Goal: Check status: Check status

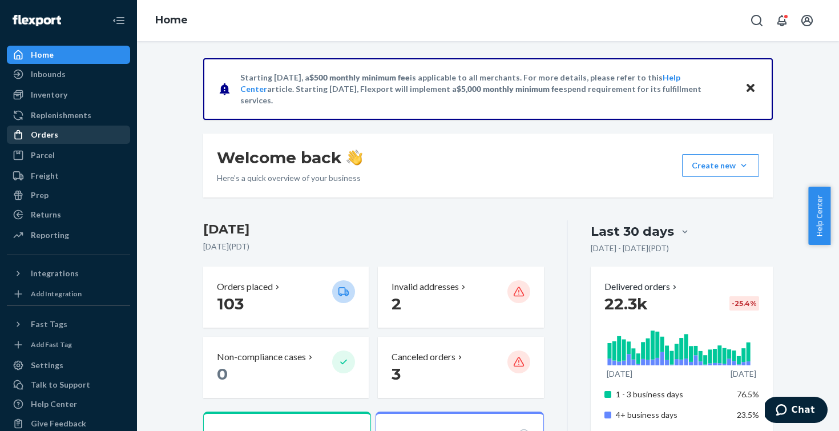
click at [59, 140] on div "Orders" at bounding box center [68, 135] width 121 height 16
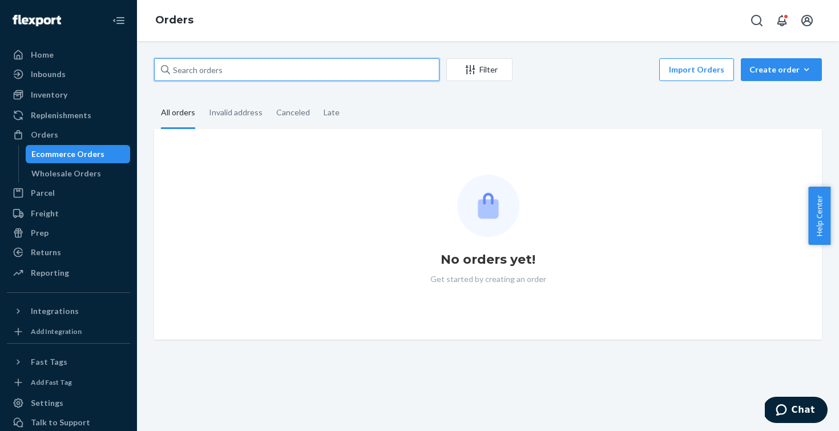
click at [218, 71] on input "text" at bounding box center [296, 69] width 285 height 23
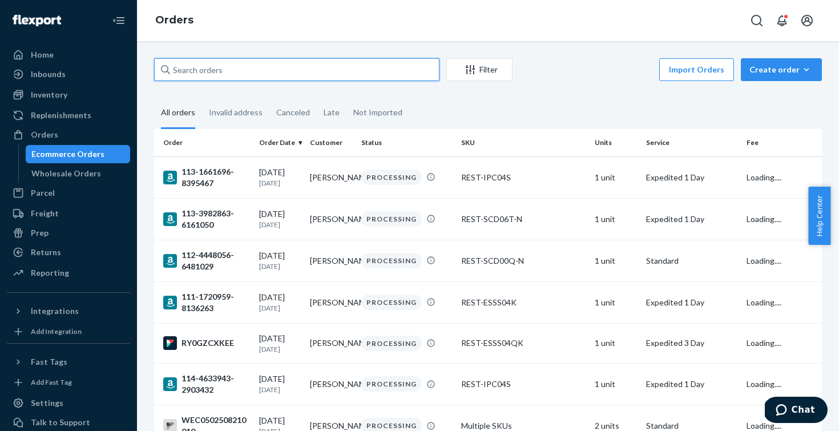
paste input "#US25291980"
type input "#US25291980"
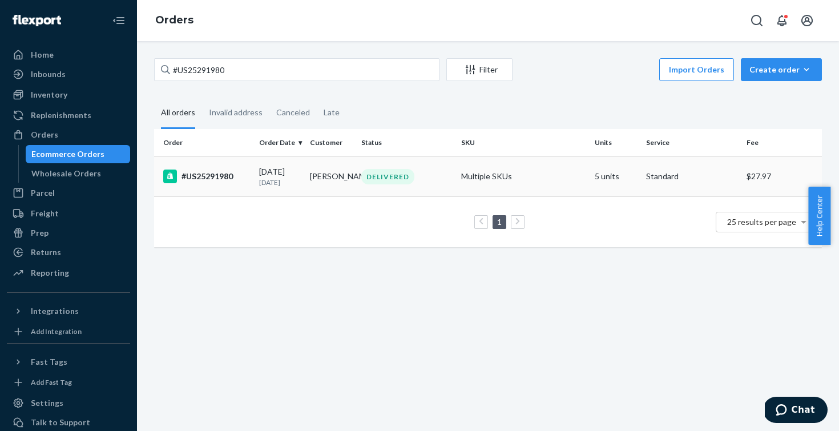
click at [217, 172] on div "#US25291980" at bounding box center [206, 176] width 87 height 14
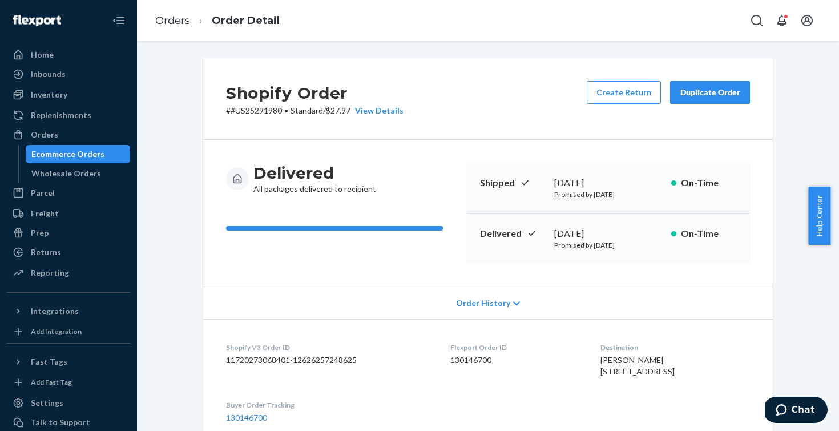
scroll to position [478, 0]
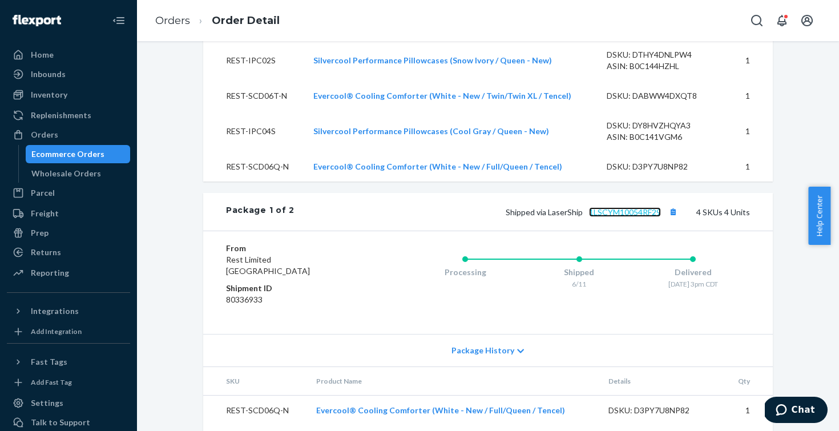
click at [624, 217] on link "1LSCYM10054RF29" at bounding box center [625, 212] width 72 height 10
click at [601, 217] on link "1LSCYM10054RF29" at bounding box center [625, 212] width 72 height 10
